Goal: Navigation & Orientation: Find specific page/section

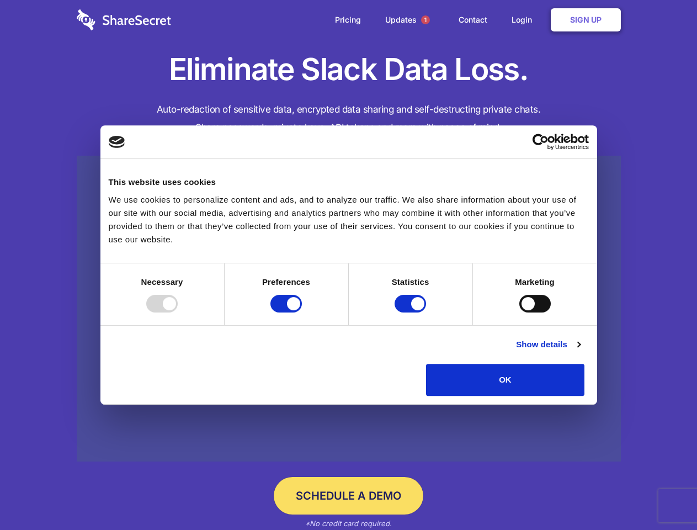
click at [178, 312] on div at bounding box center [161, 304] width 31 height 18
click at [302, 312] on input "Preferences" at bounding box center [285, 304] width 31 height 18
checkbox input "false"
click at [411, 312] on input "Statistics" at bounding box center [409, 304] width 31 height 18
checkbox input "false"
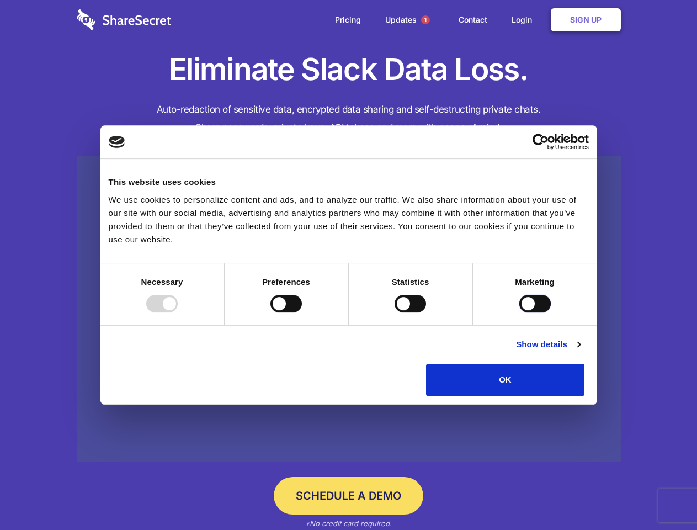
click at [519, 312] on input "Marketing" at bounding box center [534, 304] width 31 height 18
checkbox input "true"
click at [580, 351] on link "Show details" at bounding box center [548, 344] width 64 height 13
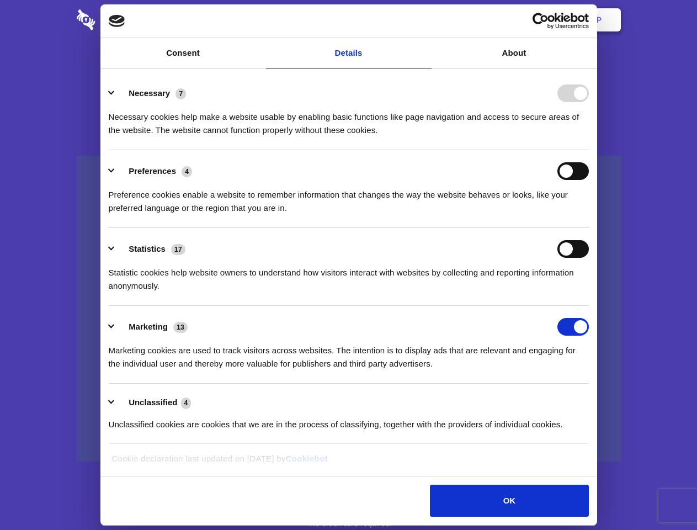
click at [589, 228] on li "Preferences 4 Preference cookies enable a website to remember information that …" at bounding box center [349, 189] width 480 height 78
click at [425, 20] on span "1" at bounding box center [425, 19] width 9 height 9
